Goal: Find specific page/section: Find specific page/section

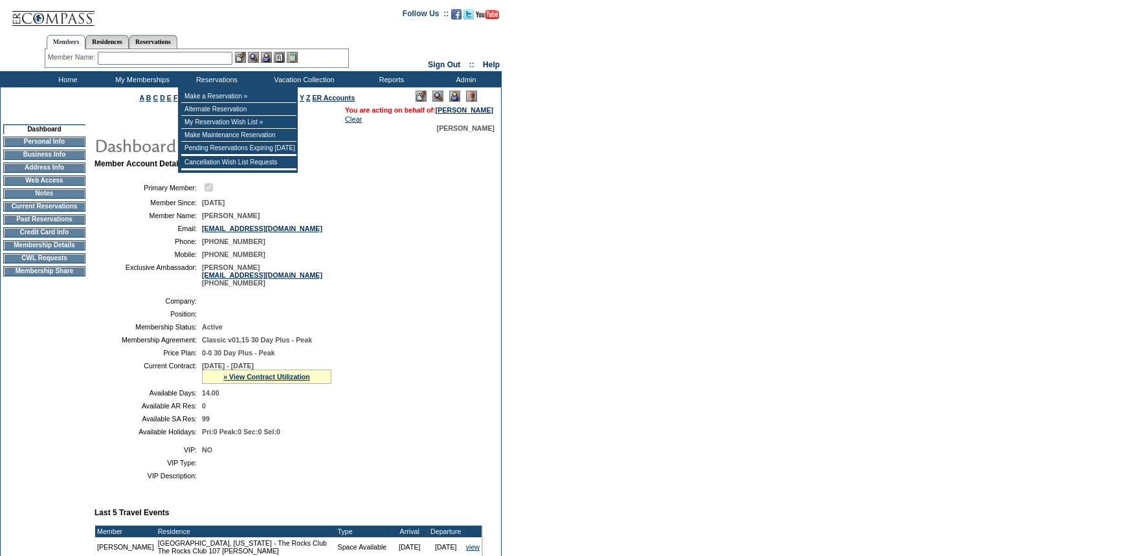
click at [189, 59] on input "text" at bounding box center [165, 58] width 135 height 13
type input "o"
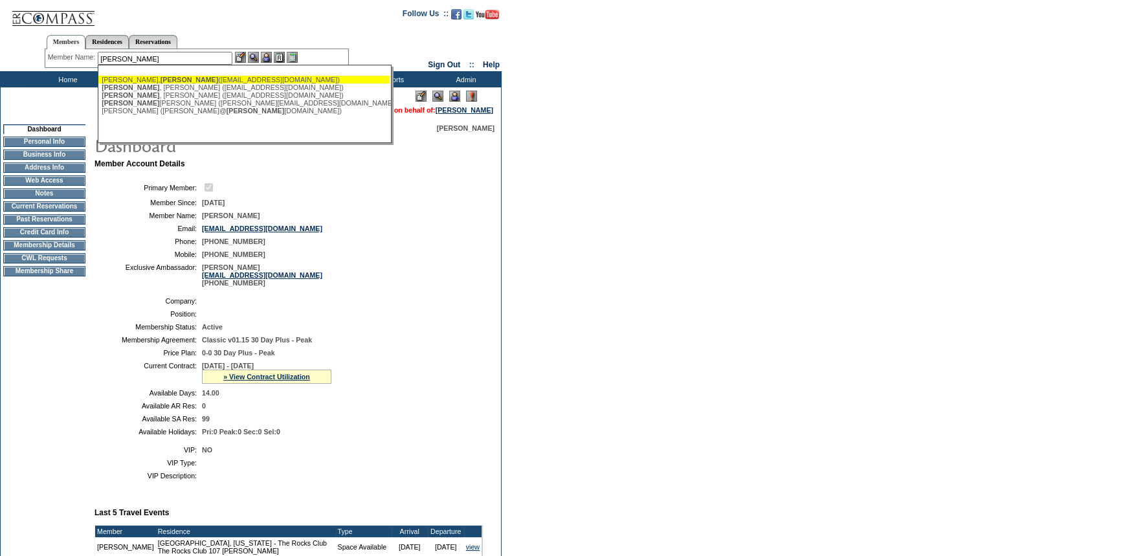
click at [167, 78] on div "[PERSON_NAME], [PERSON_NAME] ([EMAIL_ADDRESS][DOMAIN_NAME])" at bounding box center [244, 80] width 285 height 8
type input "[PERSON_NAME], [PERSON_NAME] ([EMAIL_ADDRESS][DOMAIN_NAME])"
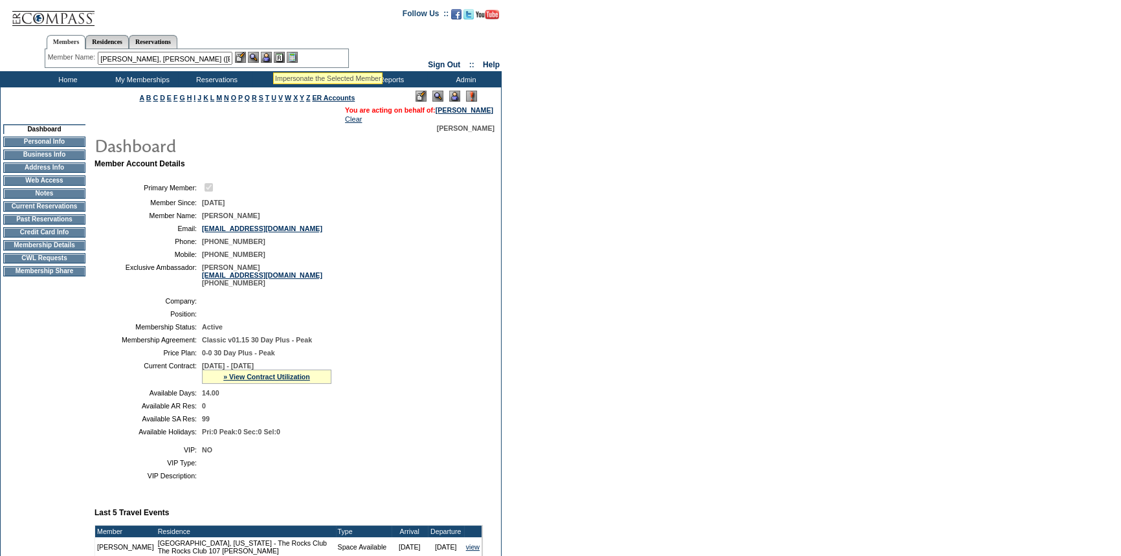
click at [271, 55] on img at bounding box center [266, 57] width 11 height 11
click at [258, 55] on img at bounding box center [253, 57] width 11 height 11
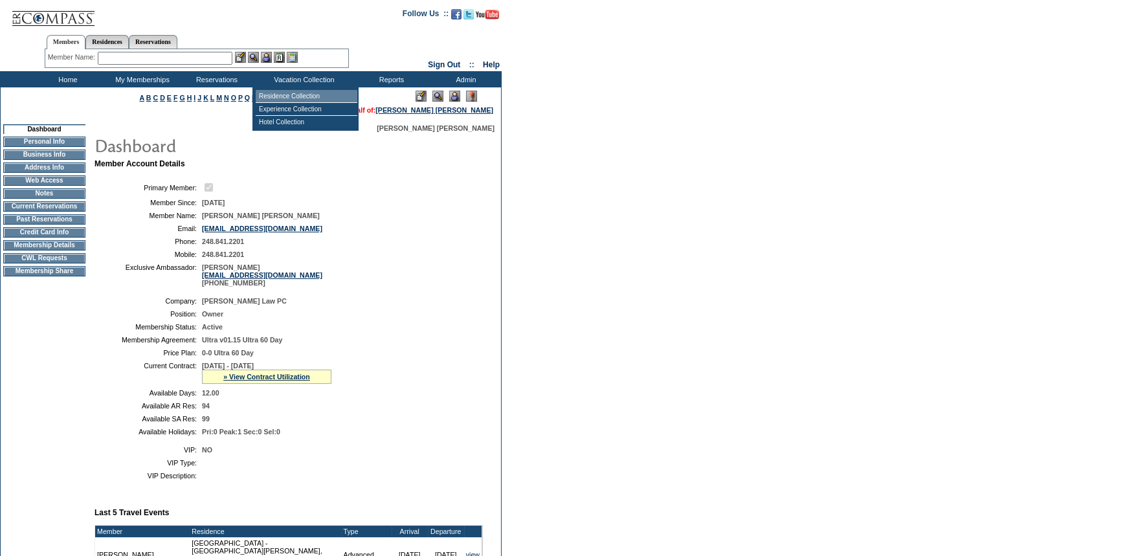
click at [284, 95] on td "Residence Collection" at bounding box center [307, 96] width 102 height 13
